Goal: Find specific page/section: Find specific page/section

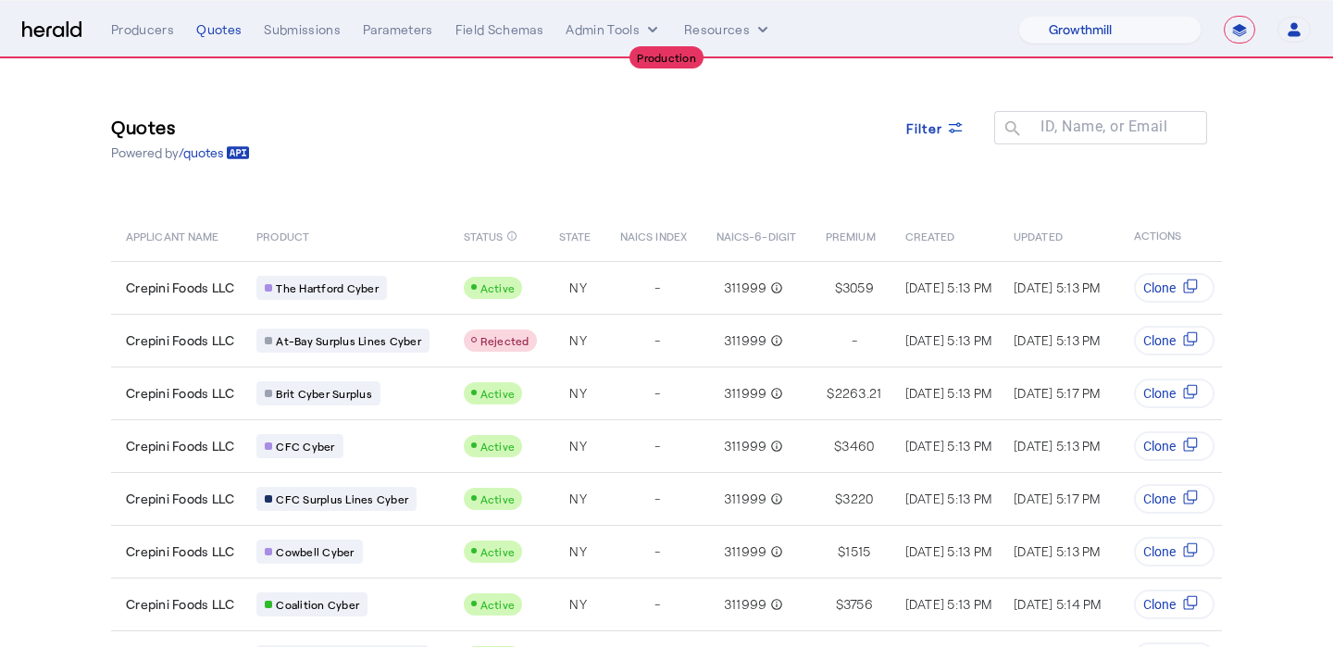
select select "pfm_z9k1_growthmill"
select select "**********"
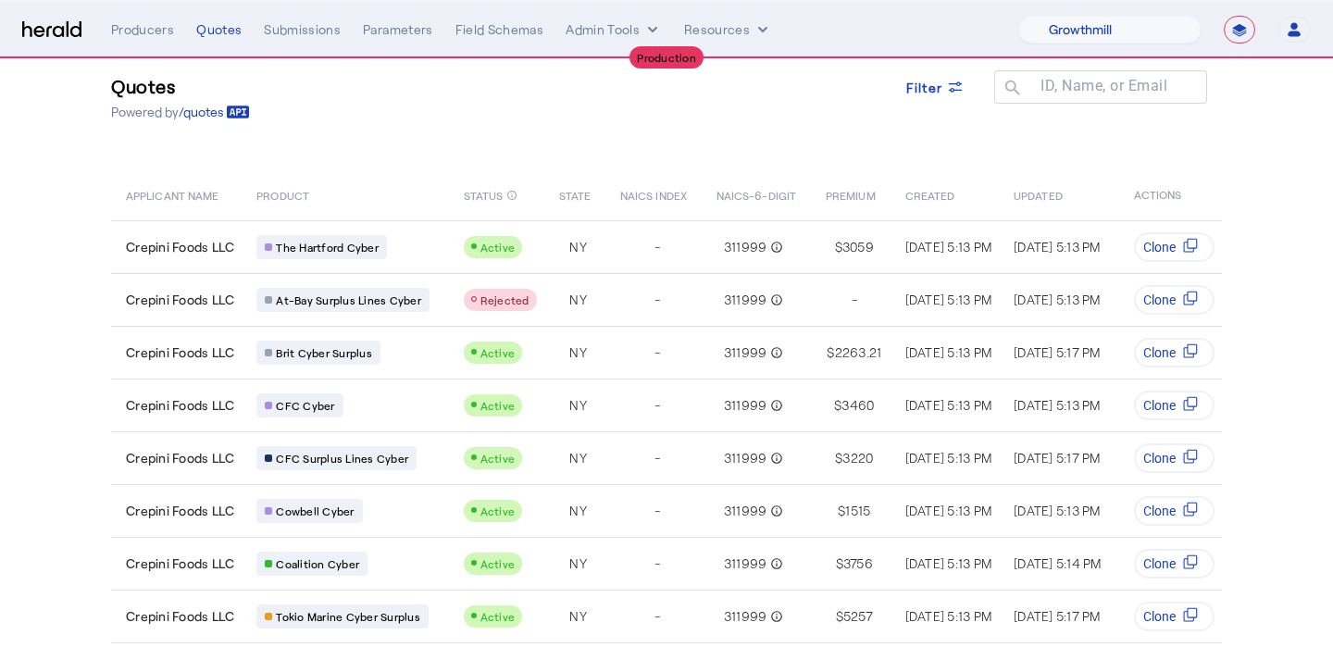
scroll to position [42, 0]
click at [215, 31] on div "Quotes" at bounding box center [218, 29] width 45 height 19
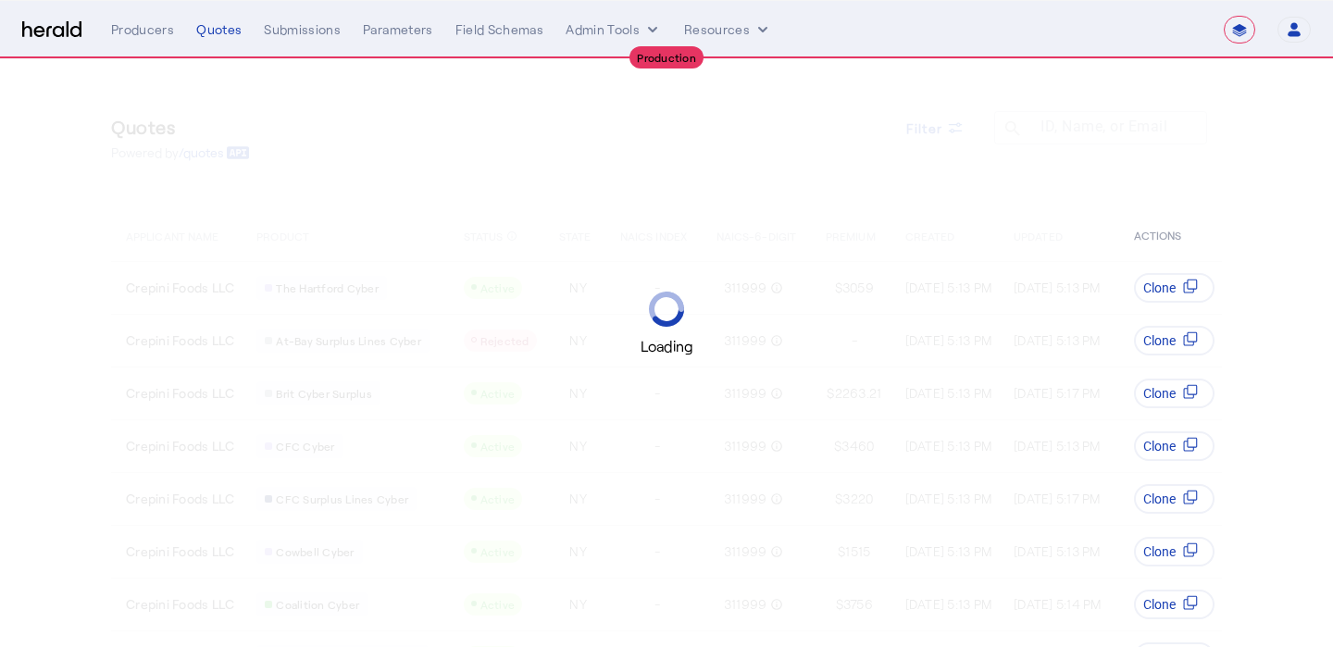
select select "**********"
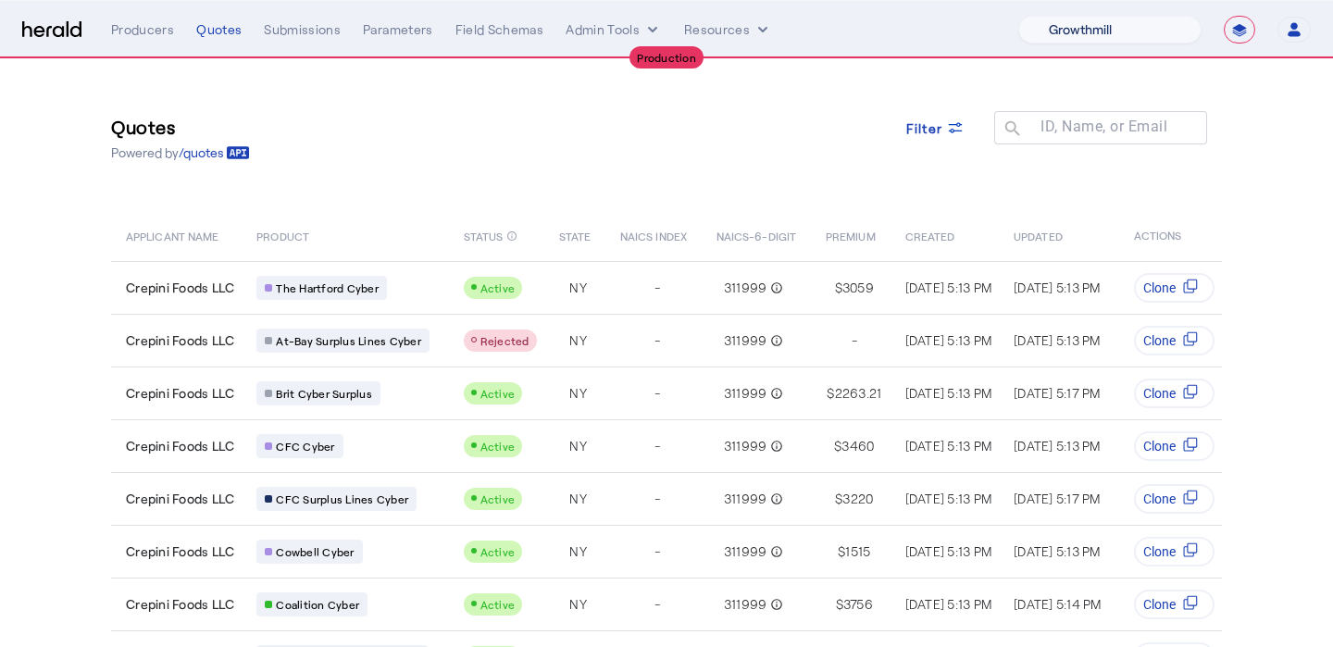
click at [1117, 18] on select "1Fort Affinity Risk Billy BindHQ Bunker CRC Campus Coverage Citadel Fifthwall F…" at bounding box center [1109, 30] width 183 height 28
select select "pfm_lx2v_founder_shield"
click at [1018, 16] on select "1Fort Affinity Risk Billy BindHQ Bunker CRC Campus Coverage Citadel Fifthwall F…" at bounding box center [1109, 30] width 183 height 28
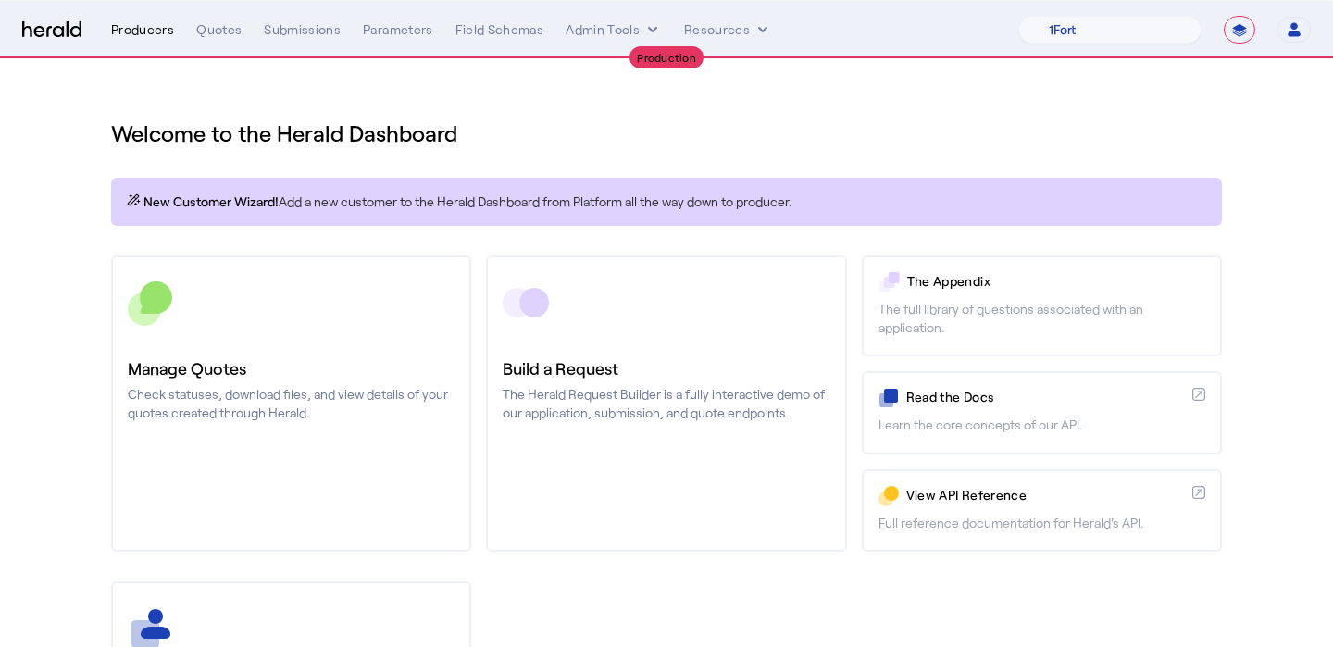
click at [166, 33] on div "Producers" at bounding box center [142, 29] width 63 height 19
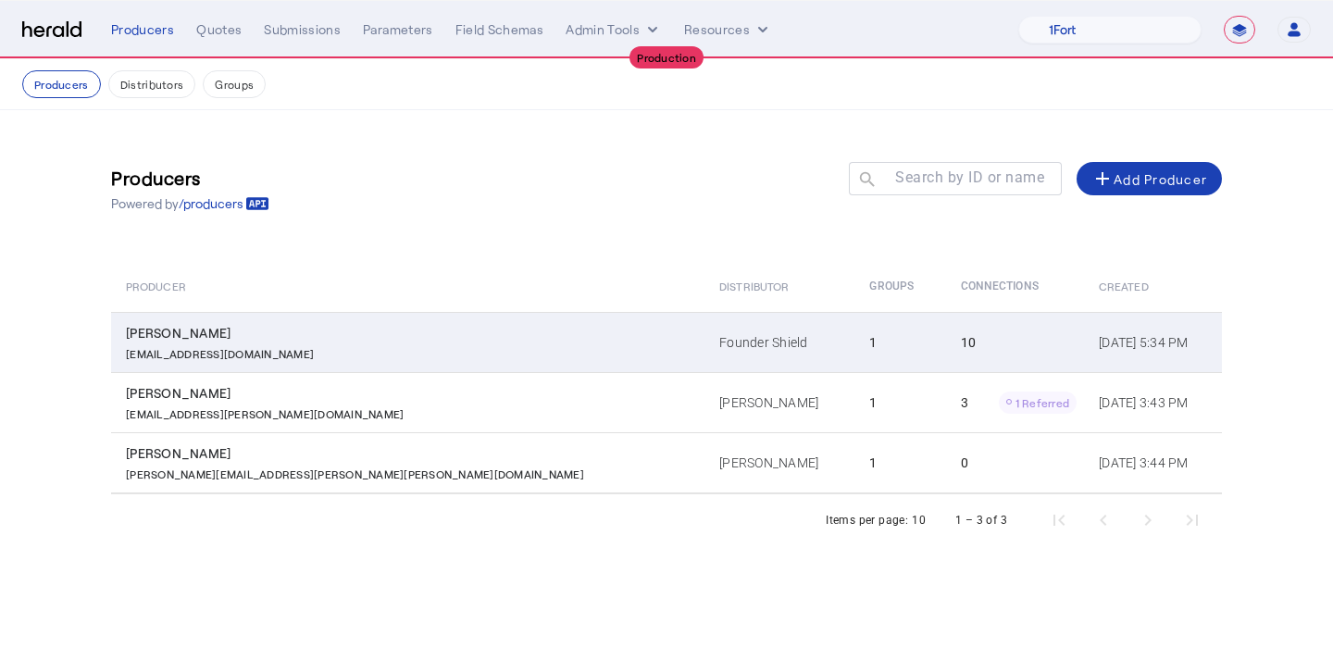
click at [369, 352] on div "noah@foundershield.com" at bounding box center [411, 351] width 571 height 19
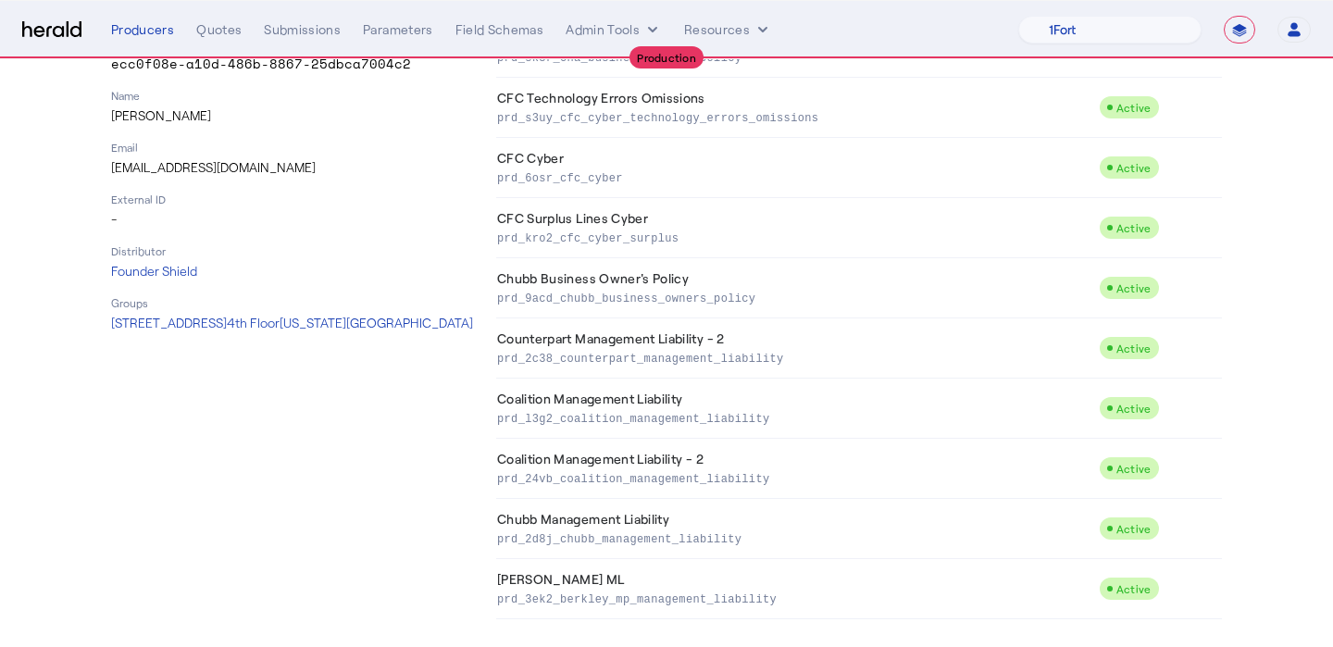
scroll to position [278, 0]
